Goal: Information Seeking & Learning: Learn about a topic

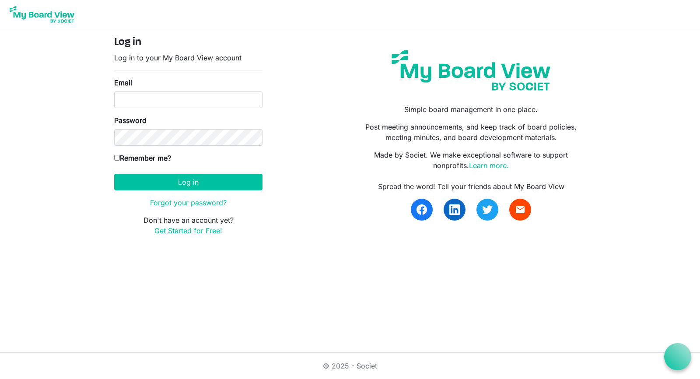
click at [36, 19] on img at bounding box center [42, 14] width 70 height 22
click at [60, 11] on img at bounding box center [42, 14] width 70 height 22
click at [492, 164] on link "Learn more." at bounding box center [489, 165] width 40 height 9
